Goal: Transaction & Acquisition: Purchase product/service

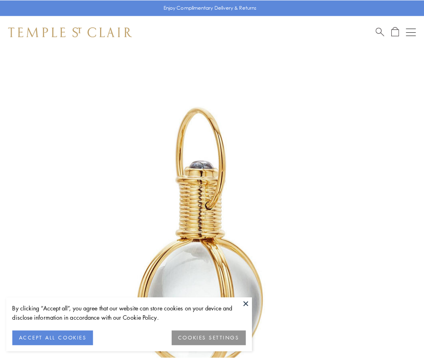
scroll to position [211, 0]
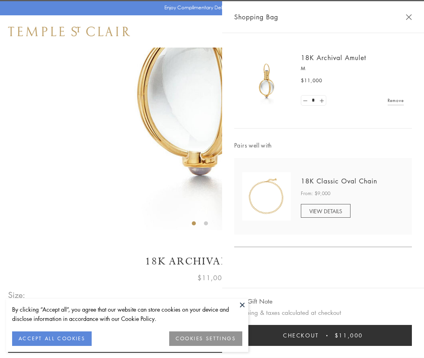
click at [323, 336] on button "Checkout $11,000" at bounding box center [323, 335] width 178 height 21
